Goal: Task Accomplishment & Management: Manage account settings

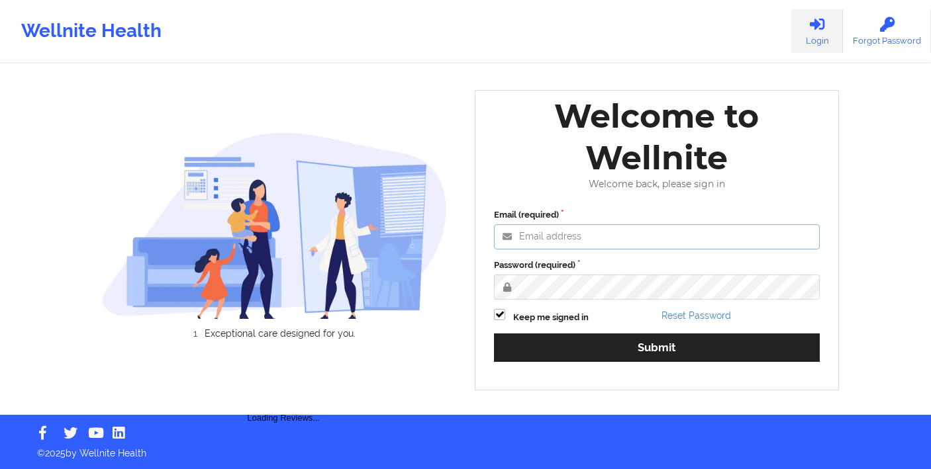
click at [569, 240] on input "Email (required)" at bounding box center [657, 236] width 326 height 25
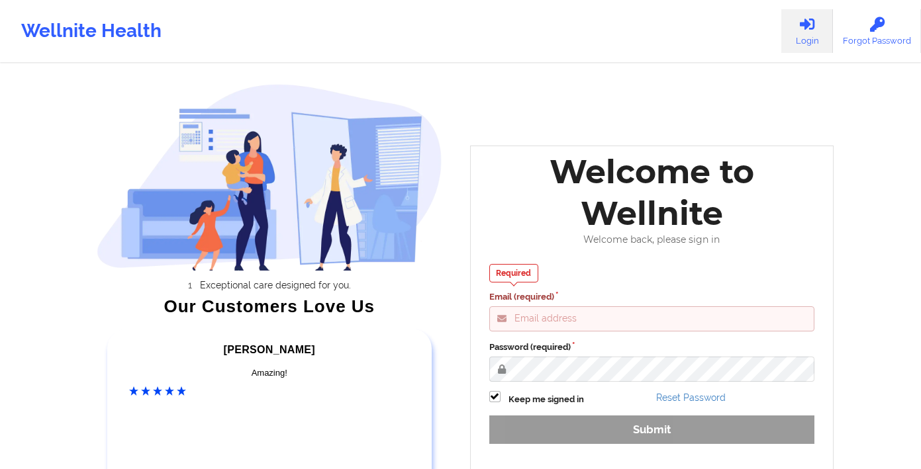
type input "[PERSON_NAME][EMAIL_ADDRESS][DOMAIN_NAME]"
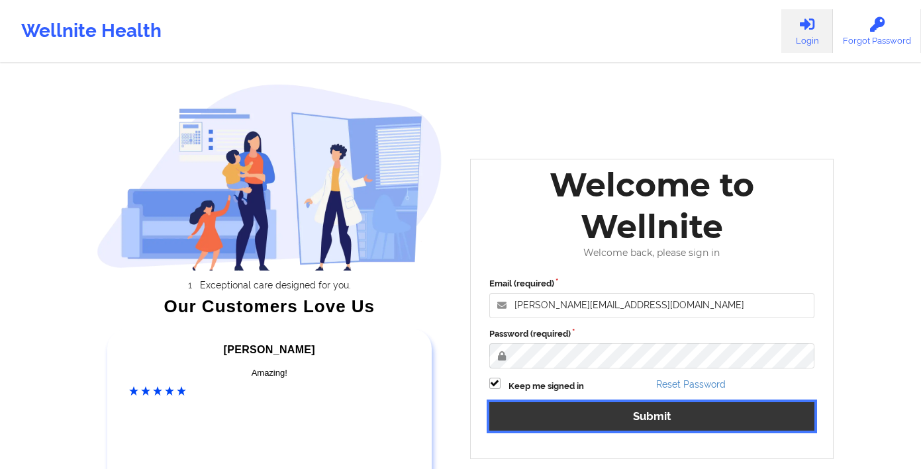
click at [602, 416] on button "Submit" at bounding box center [652, 416] width 326 height 28
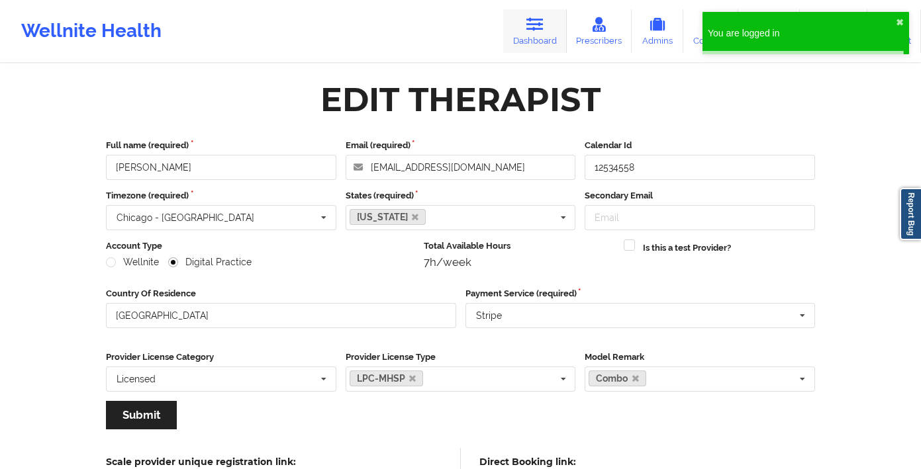
click at [523, 32] on link "Dashboard" at bounding box center [535, 31] width 64 height 44
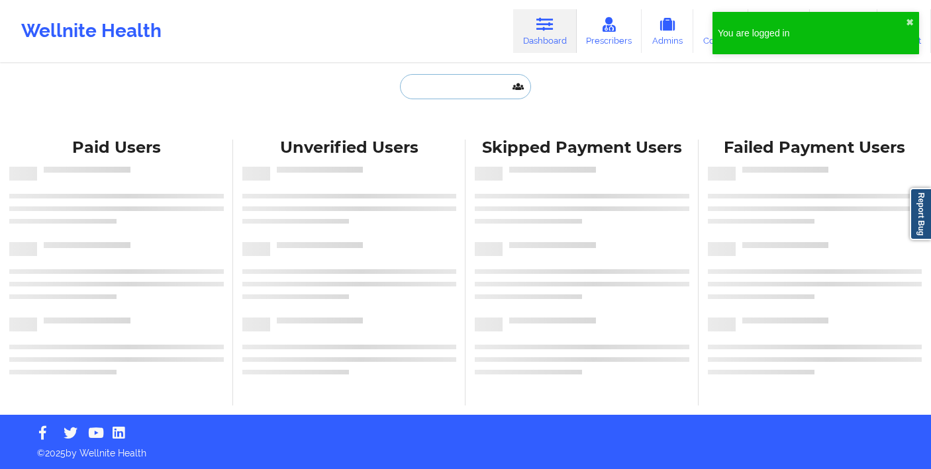
click at [481, 86] on input "text" at bounding box center [465, 86] width 131 height 25
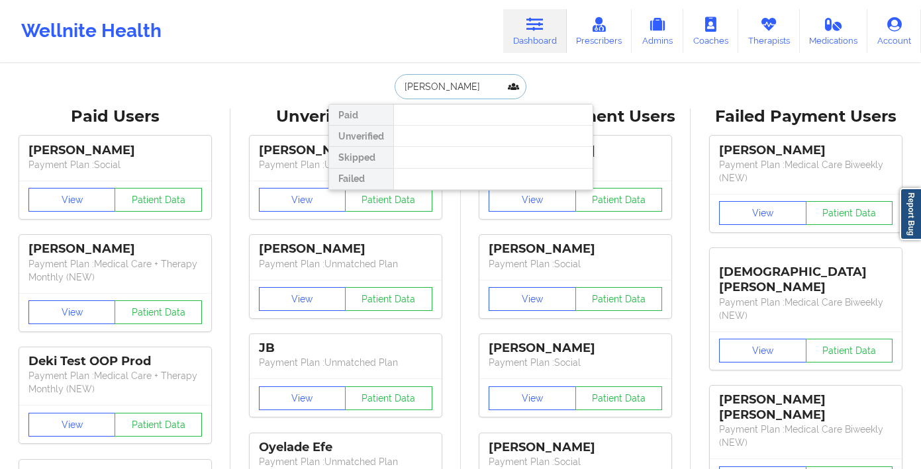
type input "[PERSON_NAME]"
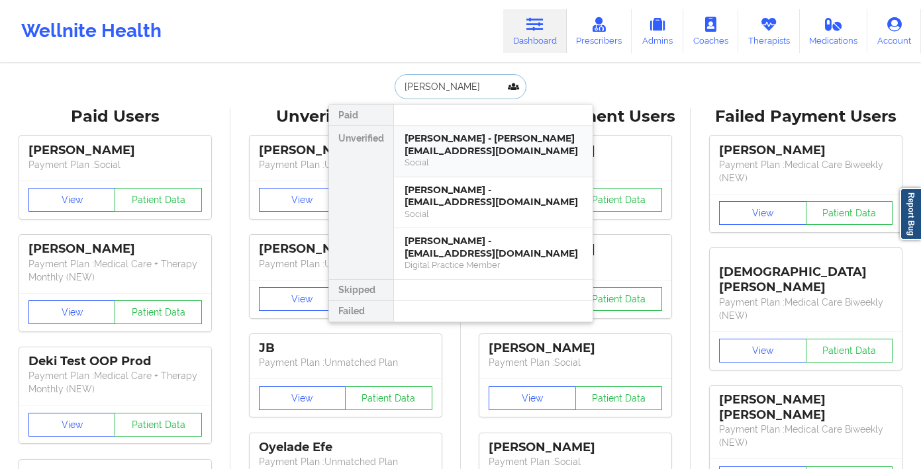
click at [467, 146] on div "[PERSON_NAME] - [PERSON_NAME][EMAIL_ADDRESS][DOMAIN_NAME]" at bounding box center [492, 144] width 177 height 24
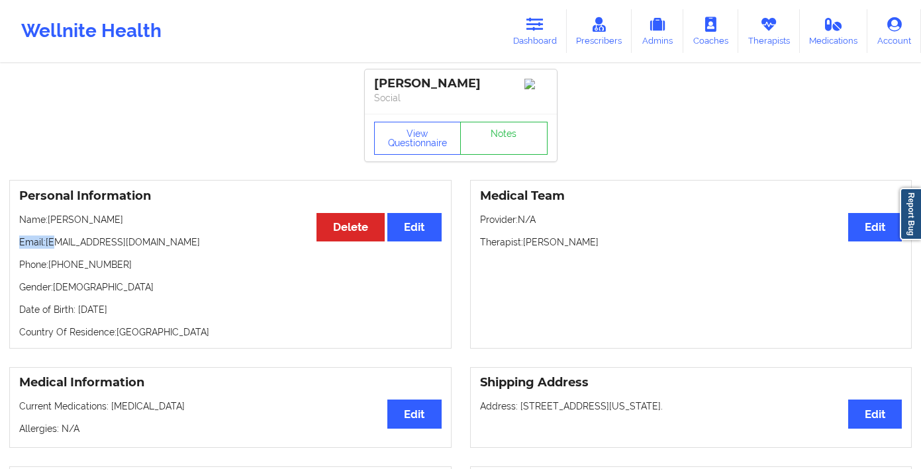
drag, startPoint x: 177, startPoint y: 239, endPoint x: 62, endPoint y: 245, distance: 115.3
click at [53, 246] on div "Personal Information Edit Delete Name: Jennifer Harmon Email: jenniferharmon@ya…" at bounding box center [230, 264] width 442 height 169
drag, startPoint x: 125, startPoint y: 266, endPoint x: 158, endPoint y: 263, distance: 32.5
click at [125, 266] on p "Phone: +1843-415-3278" at bounding box center [230, 264] width 422 height 13
drag, startPoint x: 128, startPoint y: 251, endPoint x: 48, endPoint y: 250, distance: 80.1
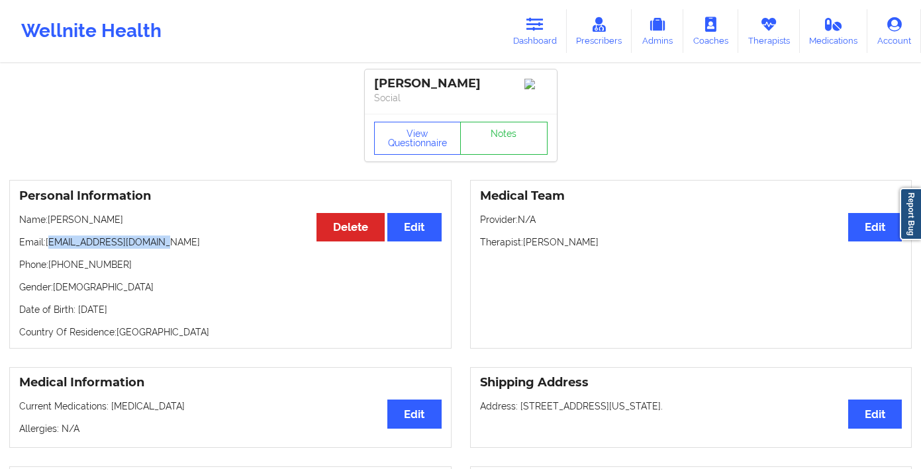
click at [48, 249] on p "Email: jenniferharmon@yahoo.com" at bounding box center [230, 242] width 422 height 13
click at [154, 265] on p "Phone: +1843-415-3278" at bounding box center [230, 264] width 422 height 13
drag, startPoint x: 171, startPoint y: 249, endPoint x: 140, endPoint y: 262, distance: 34.4
click at [47, 249] on p "Email: jenniferharmon@yahoo.com" at bounding box center [230, 242] width 422 height 13
copy p "[EMAIL_ADDRESS][DOMAIN_NAME]"
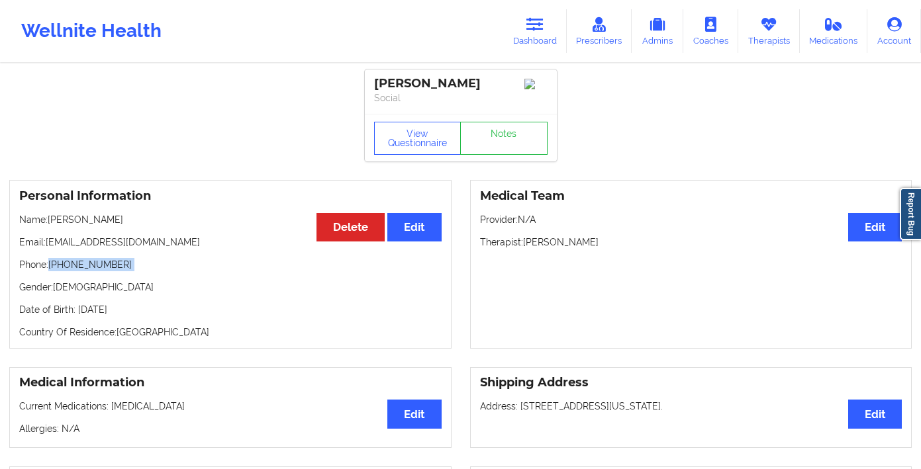
drag, startPoint x: 123, startPoint y: 276, endPoint x: 52, endPoint y: 271, distance: 71.0
click at [52, 271] on div "Personal Information Edit Delete Name: Jennifer Harmon Email: jenniferharmon@ya…" at bounding box center [230, 264] width 442 height 169
copy p "[PHONE_NUMBER]"
click at [892, 242] on button "Edit" at bounding box center [875, 227] width 54 height 28
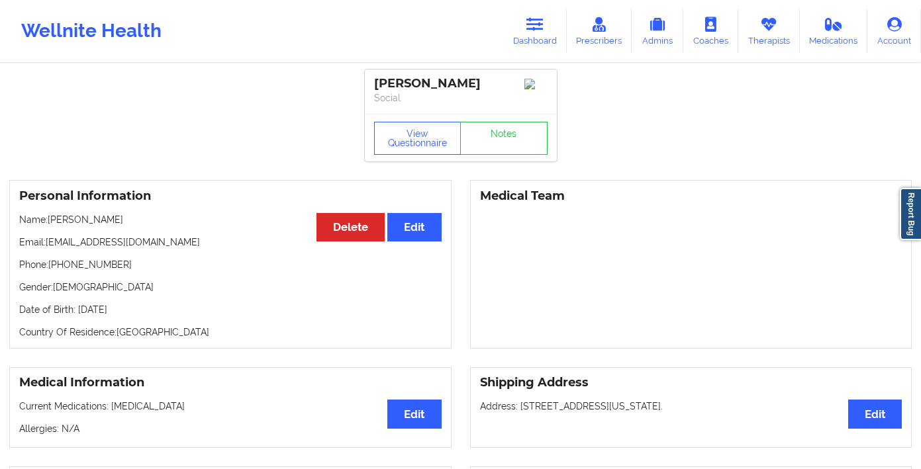
click at [884, 234] on div "Medical Team" at bounding box center [691, 264] width 442 height 169
click at [592, 256] on div "[PERSON_NAME]" at bounding box center [684, 260] width 381 height 21
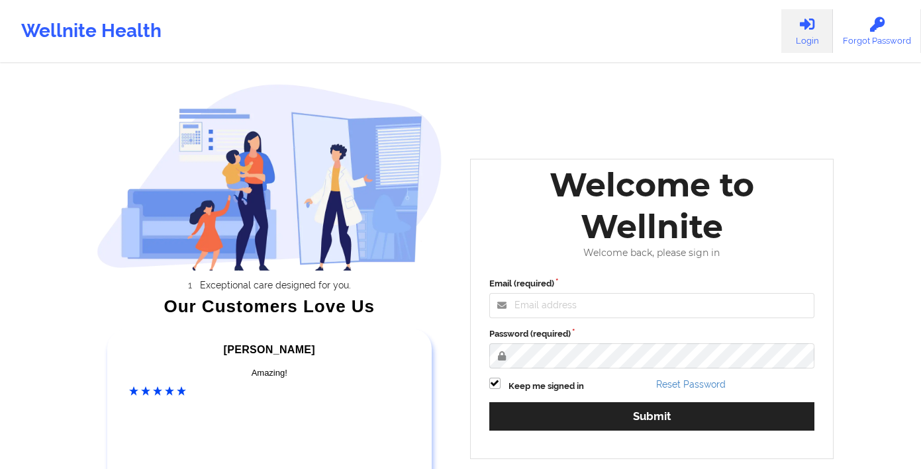
click at [555, 226] on div "Welcome to Wellnite" at bounding box center [652, 205] width 344 height 83
click at [625, 304] on input "Email (required)" at bounding box center [652, 305] width 326 height 25
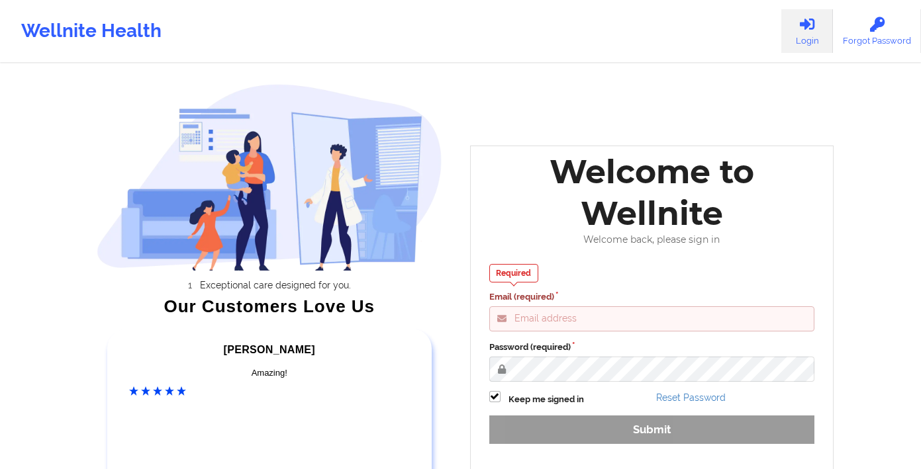
type input "[PERSON_NAME][EMAIL_ADDRESS][DOMAIN_NAME]"
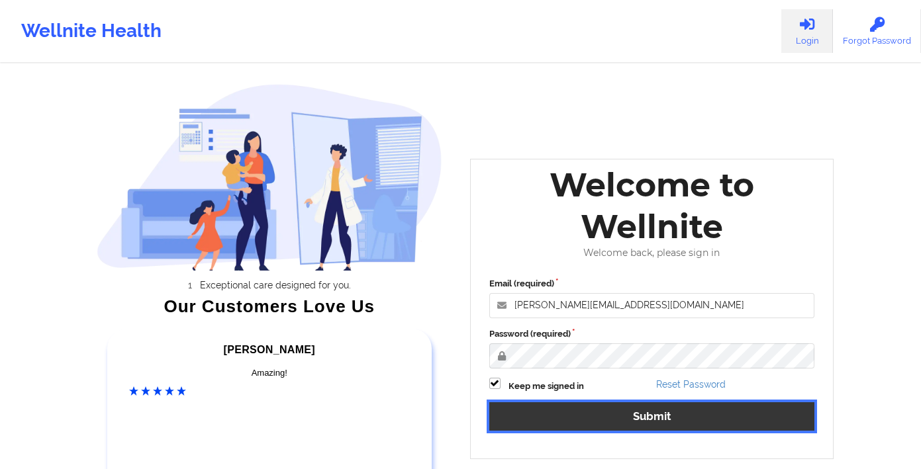
click at [639, 418] on button "Submit" at bounding box center [652, 416] width 326 height 28
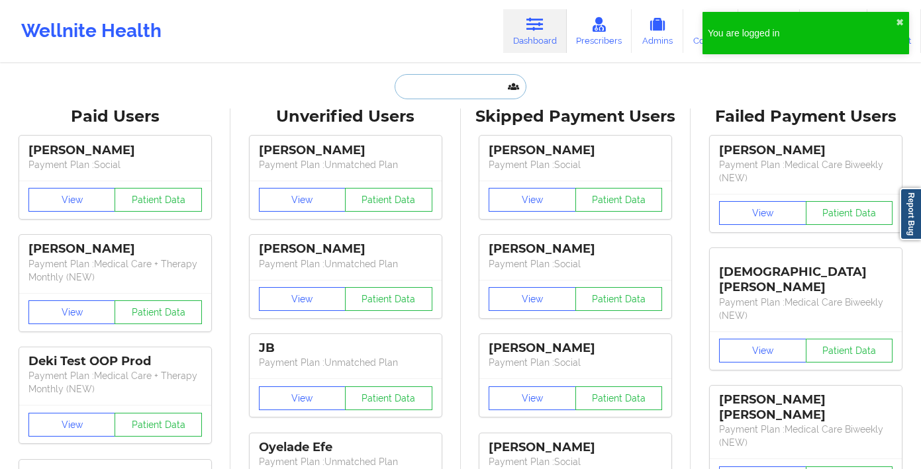
click at [457, 81] on input "text" at bounding box center [459, 86] width 131 height 25
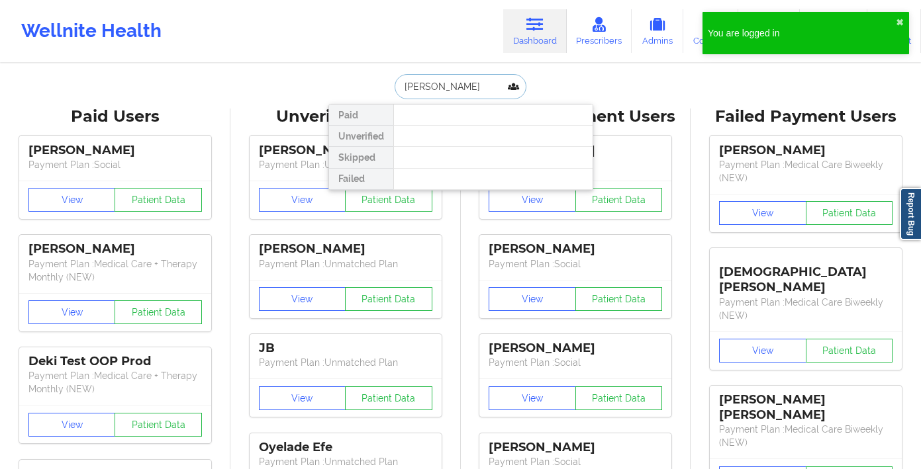
type input "[PERSON_NAME]"
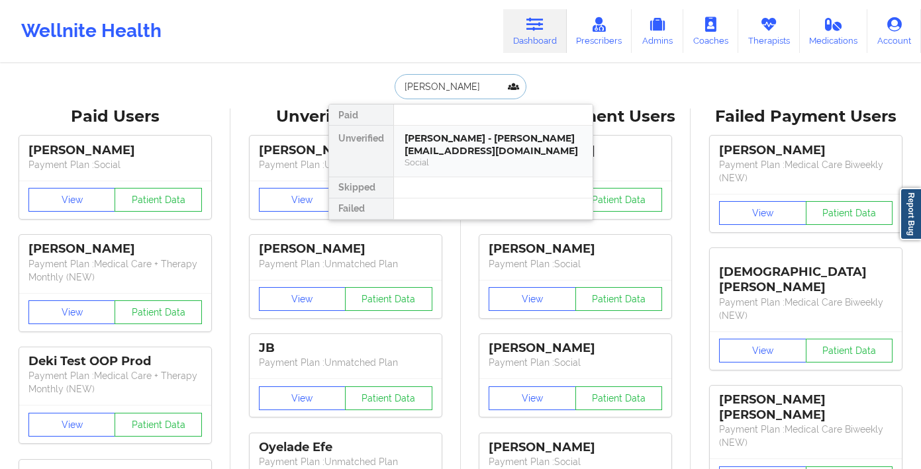
click at [469, 134] on div "[PERSON_NAME] - [PERSON_NAME][EMAIL_ADDRESS][DOMAIN_NAME]" at bounding box center [492, 144] width 177 height 24
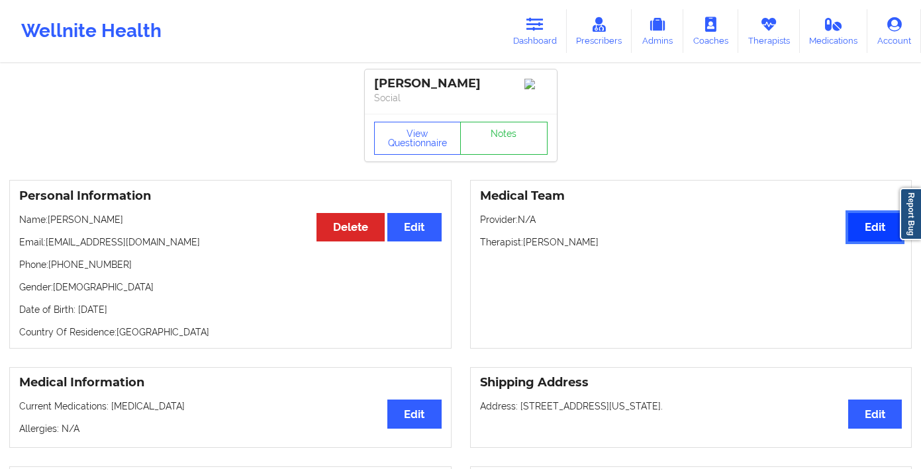
click at [880, 235] on button "Edit" at bounding box center [875, 227] width 54 height 28
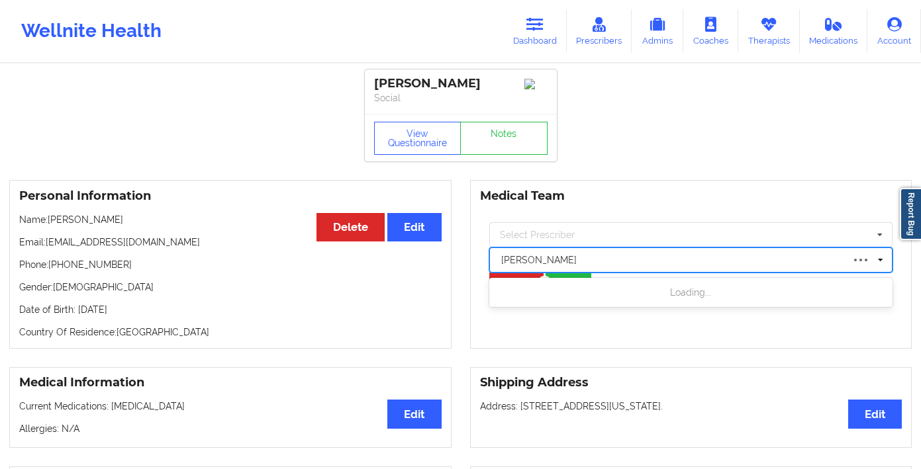
click at [577, 263] on div at bounding box center [672, 260] width 342 height 16
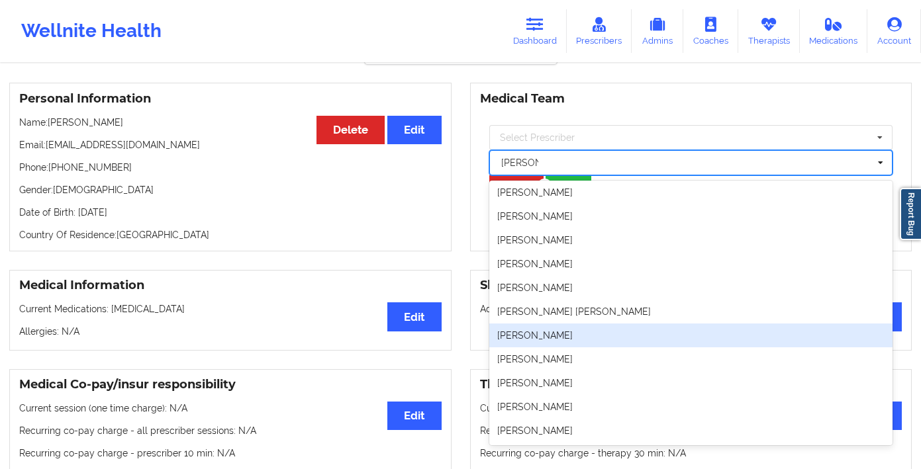
scroll to position [101, 0]
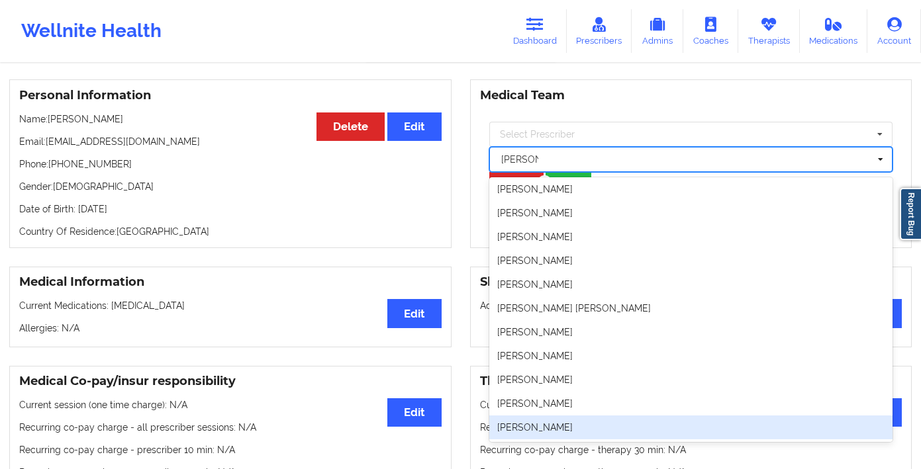
click at [582, 430] on div "[PERSON_NAME]" at bounding box center [691, 428] width 404 height 24
type input "[PERSON_NAME]"
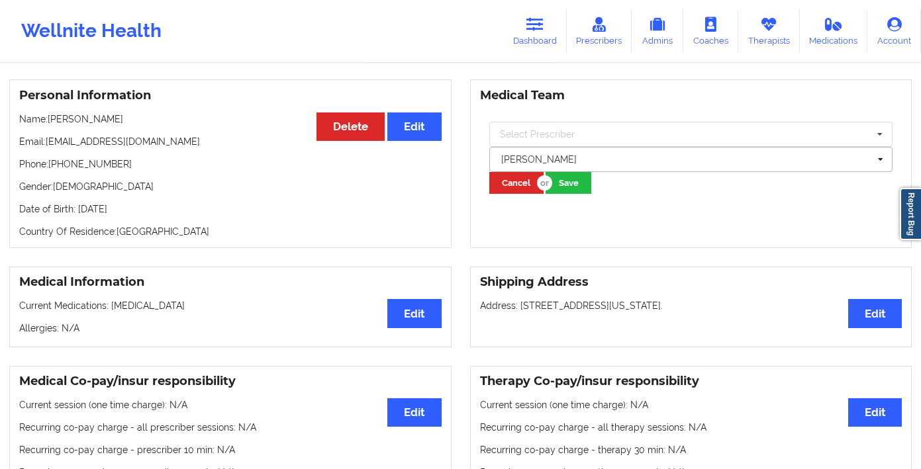
click at [596, 167] on div at bounding box center [685, 160] width 368 height 16
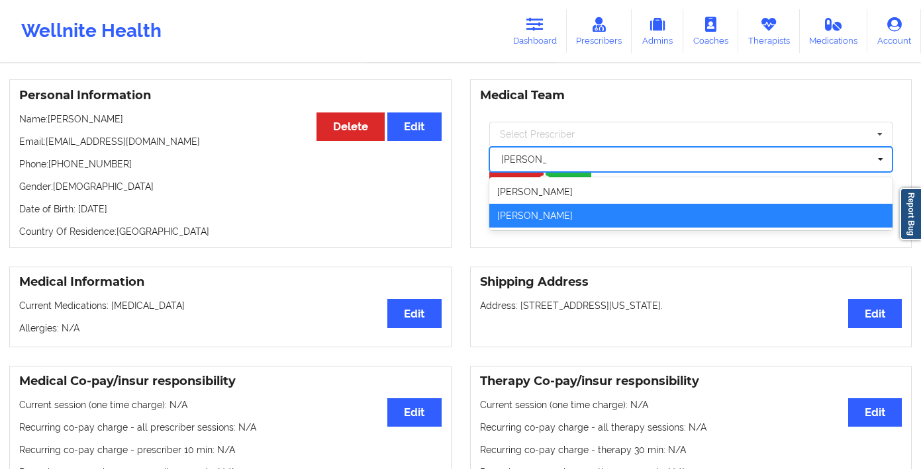
click at [588, 218] on div "[PERSON_NAME]" at bounding box center [691, 216] width 404 height 24
type input "[PERSON_NAME]"
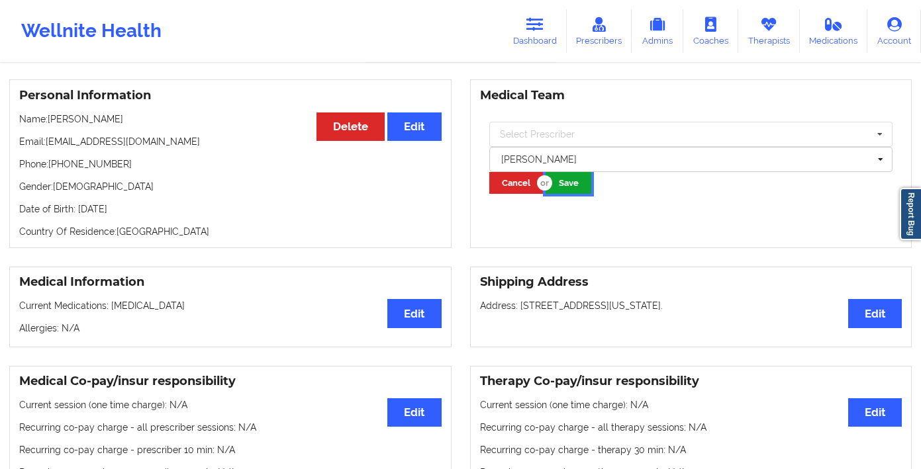
click at [573, 193] on button "Save" at bounding box center [568, 183] width 46 height 22
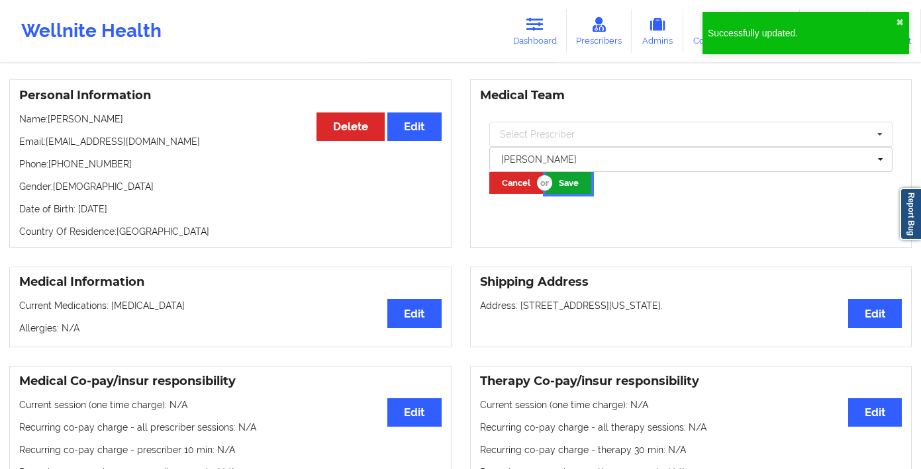
click at [573, 188] on button "Save" at bounding box center [568, 183] width 46 height 22
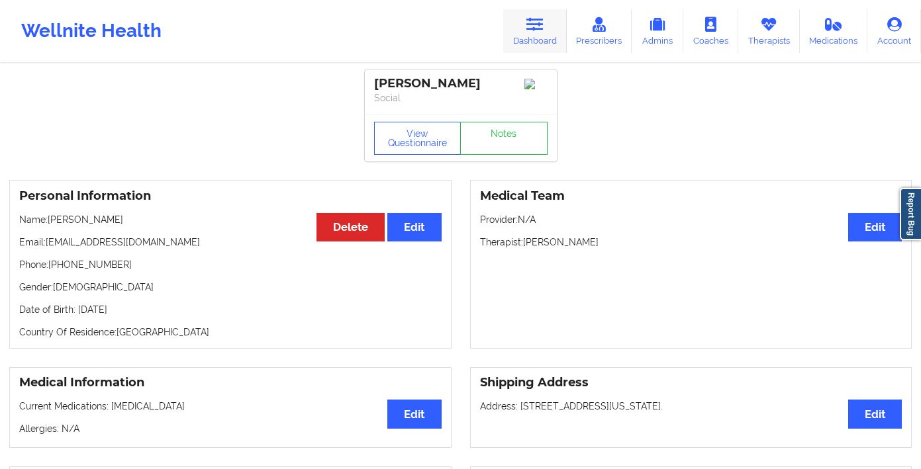
click at [516, 16] on link "Dashboard" at bounding box center [535, 31] width 64 height 44
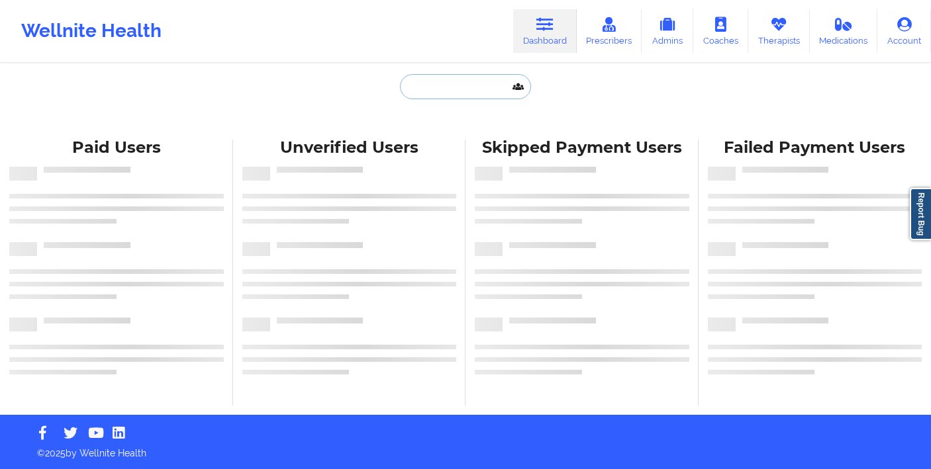
click at [447, 79] on input "text" at bounding box center [465, 86] width 131 height 25
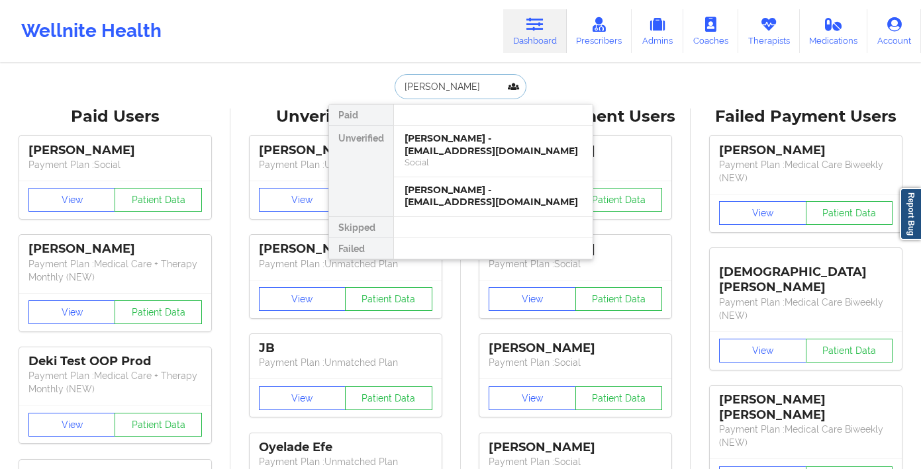
click at [418, 79] on input "felicia r" at bounding box center [459, 86] width 131 height 25
type input "roop"
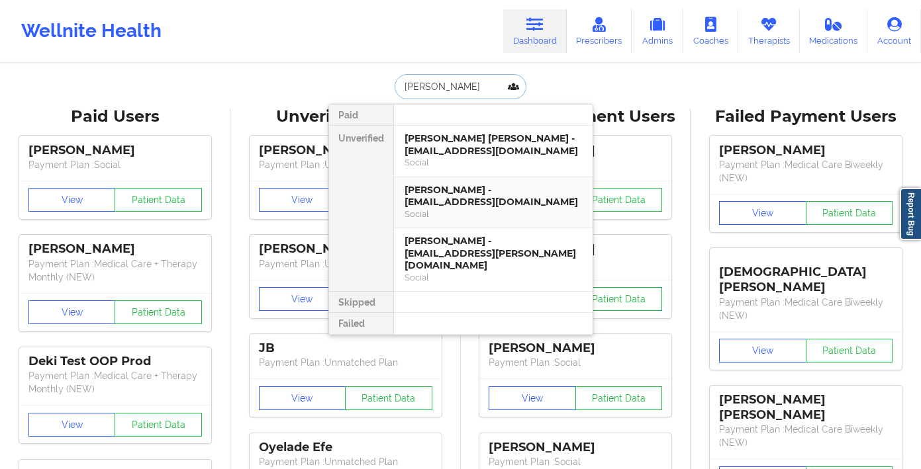
click at [463, 202] on div "Felica Roopchand - frcharm303@gmail.com" at bounding box center [492, 196] width 177 height 24
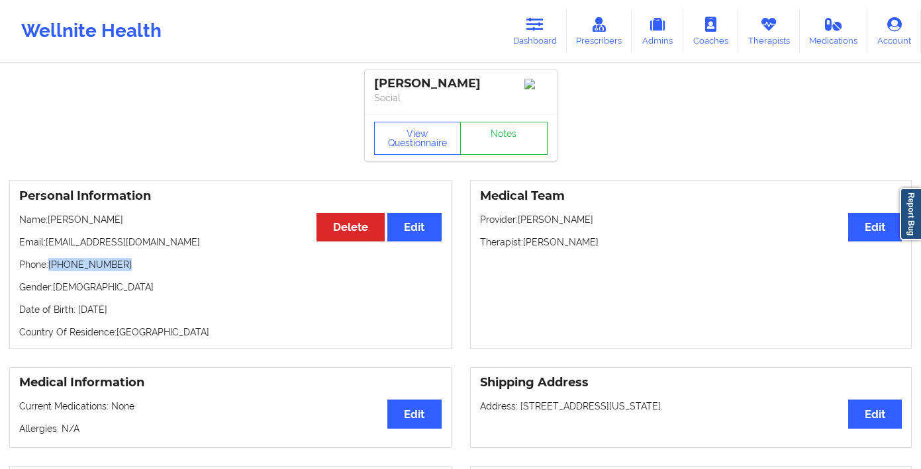
drag, startPoint x: 124, startPoint y: 270, endPoint x: 52, endPoint y: 269, distance: 72.8
click at [52, 269] on p "Phone: +1646-895-4217" at bounding box center [230, 264] width 422 height 13
copy p "+1646-895-4217"
